Goal: Information Seeking & Learning: Learn about a topic

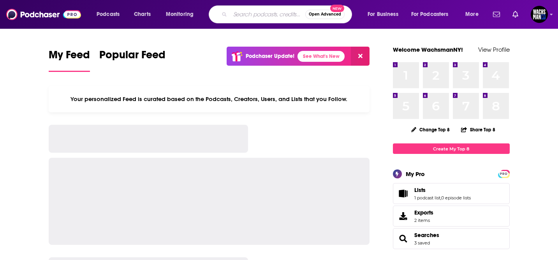
click at [247, 18] on input "Search podcasts, credits, & more..." at bounding box center [267, 14] width 75 height 12
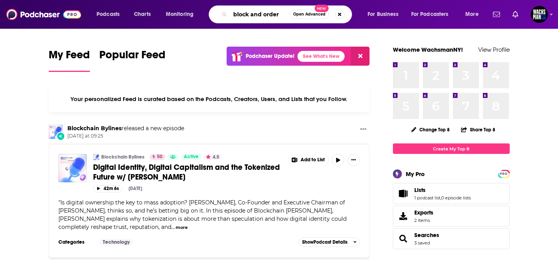
type input "block and order"
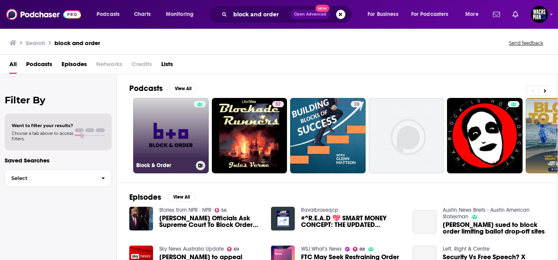
click at [182, 128] on link "Block & Order" at bounding box center [170, 135] width 75 height 75
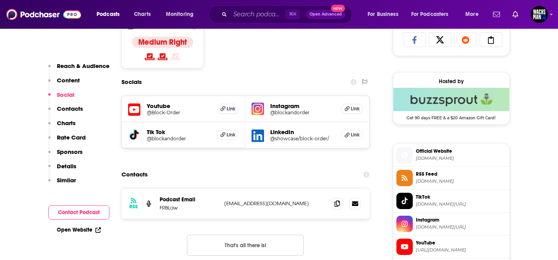
scroll to position [531, 0]
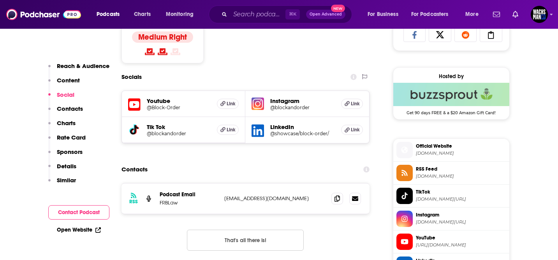
click at [172, 113] on div "Youtube @Block-Order Link" at bounding box center [184, 104] width 124 height 26
click at [166, 109] on h5 "@Block-Order" at bounding box center [179, 108] width 64 height 6
click at [288, 134] on h5 "@showcase/block-order/" at bounding box center [302, 134] width 65 height 6
click at [296, 109] on h5 "@blockandorder" at bounding box center [302, 108] width 65 height 6
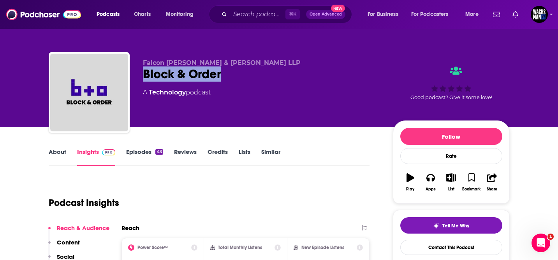
drag, startPoint x: 216, startPoint y: 77, endPoint x: 137, endPoint y: 73, distance: 79.1
click at [137, 73] on div "Falcon [PERSON_NAME] & [PERSON_NAME] LLP Block & Order A Technology podcast Goo…" at bounding box center [279, 94] width 461 height 84
copy h2 "Block & Order"
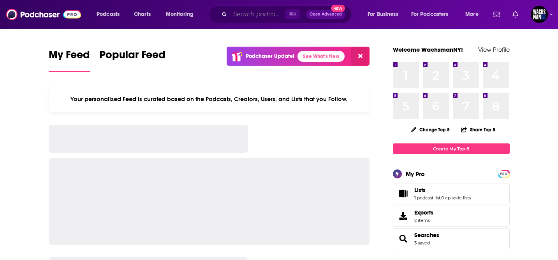
click at [258, 16] on input "Search podcasts, credits, & more..." at bounding box center [257, 14] width 55 height 12
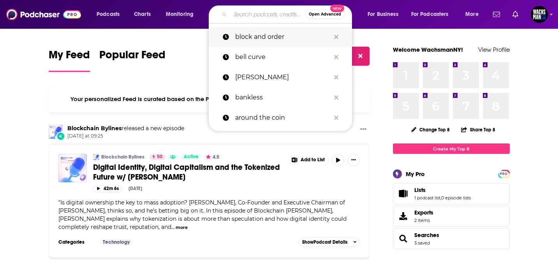
click at [260, 41] on p "block and order" at bounding box center [282, 37] width 95 height 20
type input "block and order"
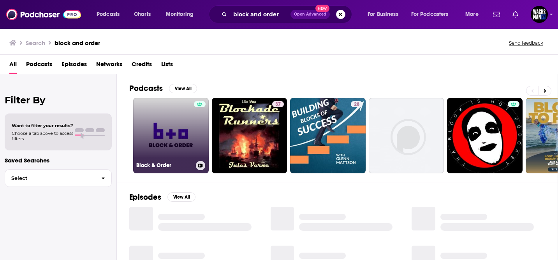
click at [181, 131] on link "Block & Order" at bounding box center [170, 135] width 75 height 75
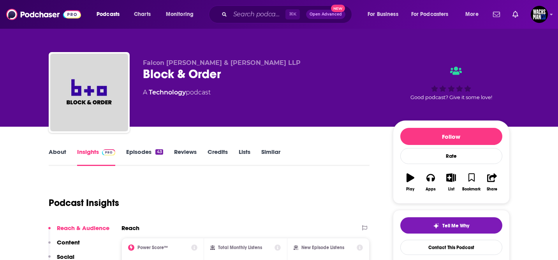
click at [55, 158] on link "About" at bounding box center [58, 157] width 18 height 18
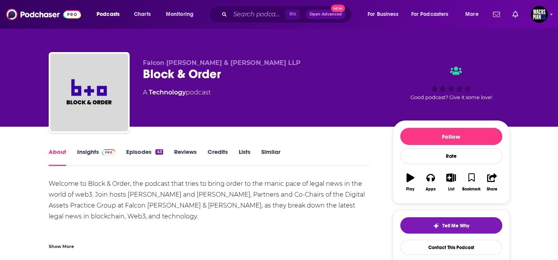
click at [90, 154] on link "Insights" at bounding box center [96, 157] width 39 height 18
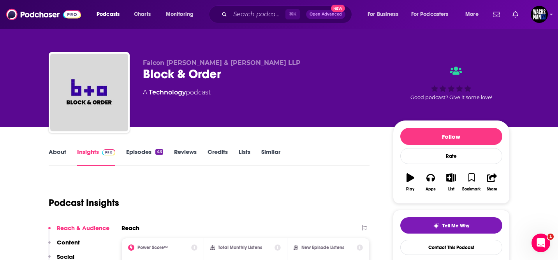
click at [63, 156] on link "About" at bounding box center [58, 157] width 18 height 18
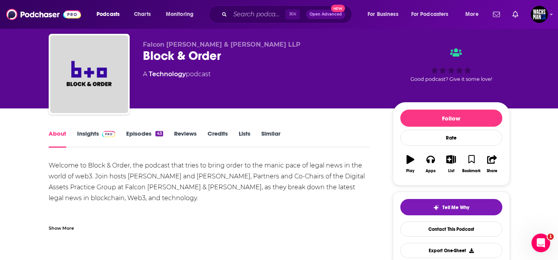
scroll to position [19, 0]
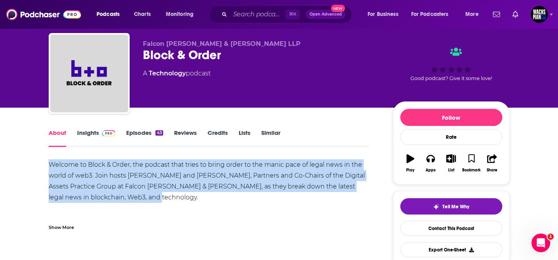
drag, startPoint x: 130, startPoint y: 197, endPoint x: 48, endPoint y: 168, distance: 87.1
copy div "Welcome to Block & Order, the podcast that tries to bring order to the manic pa…"
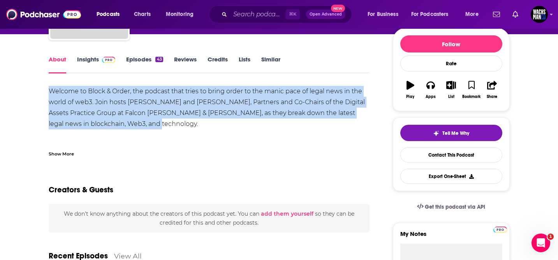
scroll to position [93, 0]
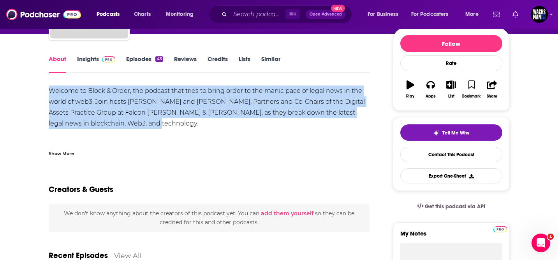
click at [96, 63] on link "Insights" at bounding box center [96, 64] width 39 height 18
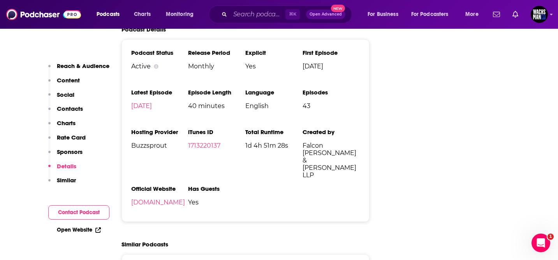
scroll to position [1029, 0]
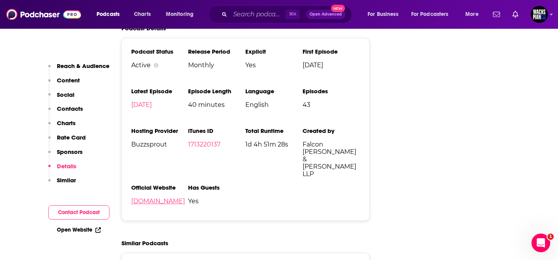
click at [151, 198] on link "[DOMAIN_NAME]" at bounding box center [158, 201] width 54 height 7
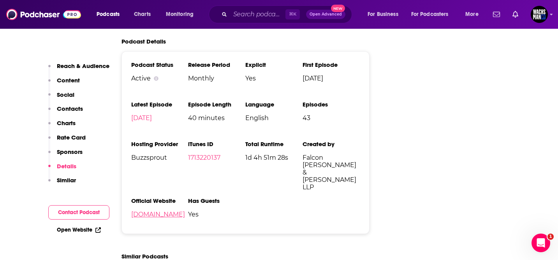
scroll to position [1016, 0]
drag, startPoint x: 352, startPoint y: 168, endPoint x: 301, endPoint y: 161, distance: 51.0
click at [301, 161] on ul "Podcast Status Active Release Period Monthly Explicit Yes First Episode Oct 23r…" at bounding box center [245, 142] width 229 height 163
click at [303, 161] on span "Falcon [PERSON_NAME] & [PERSON_NAME] LLP" at bounding box center [330, 172] width 57 height 37
drag, startPoint x: 303, startPoint y: 161, endPoint x: 347, endPoint y: 170, distance: 44.9
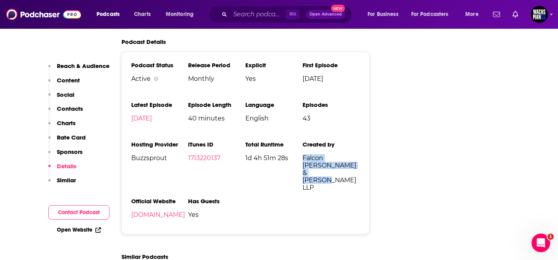
click at [347, 170] on span "Falcon [PERSON_NAME] & [PERSON_NAME] LLP" at bounding box center [330, 172] width 57 height 37
